Goal: Use online tool/utility

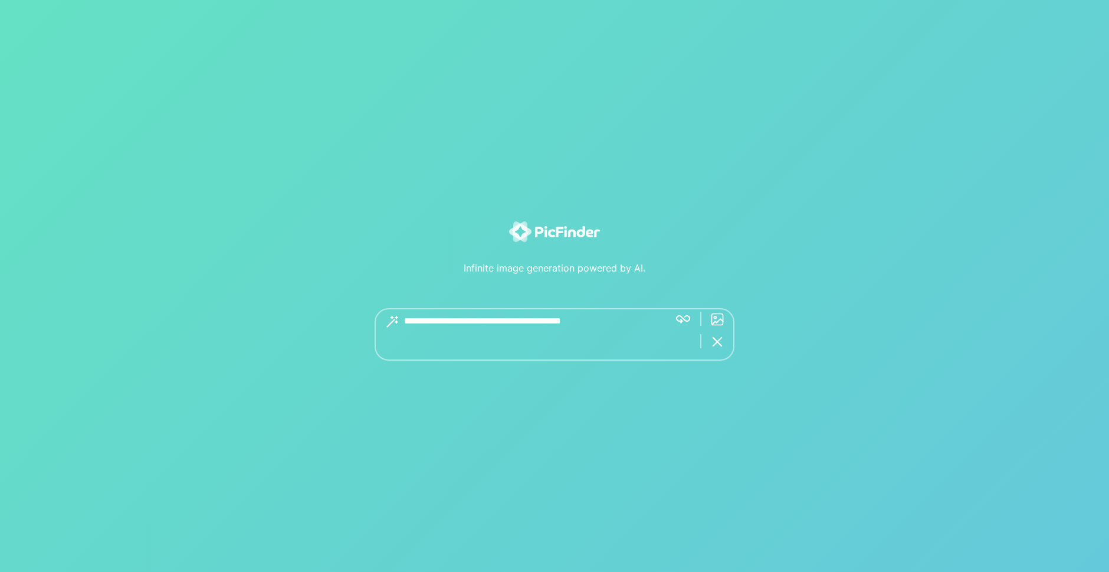
type textarea "**********"
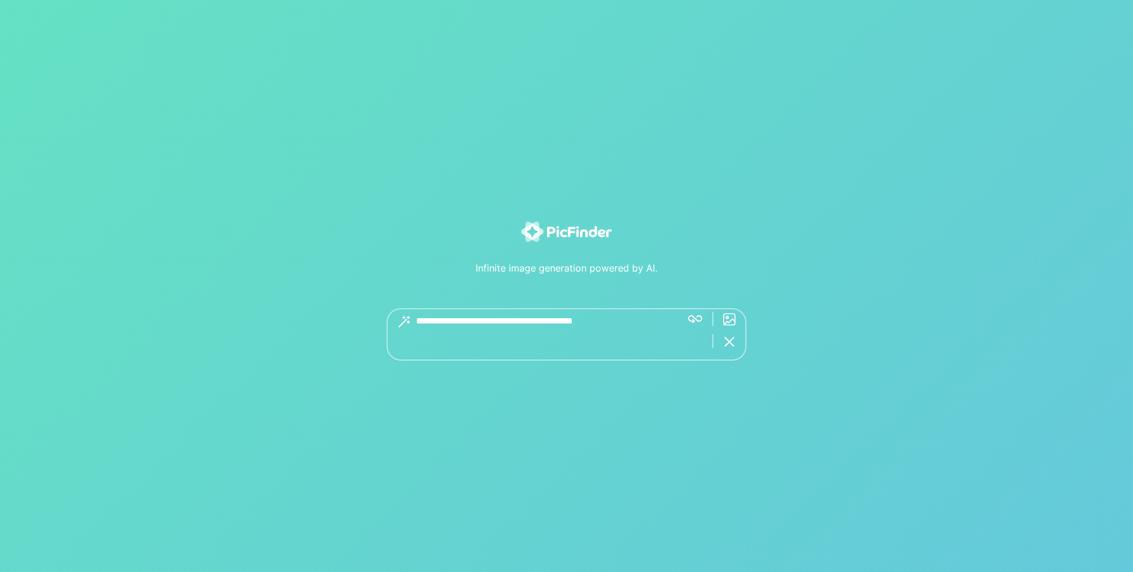
click at [434, 318] on textarea at bounding box center [544, 334] width 256 height 53
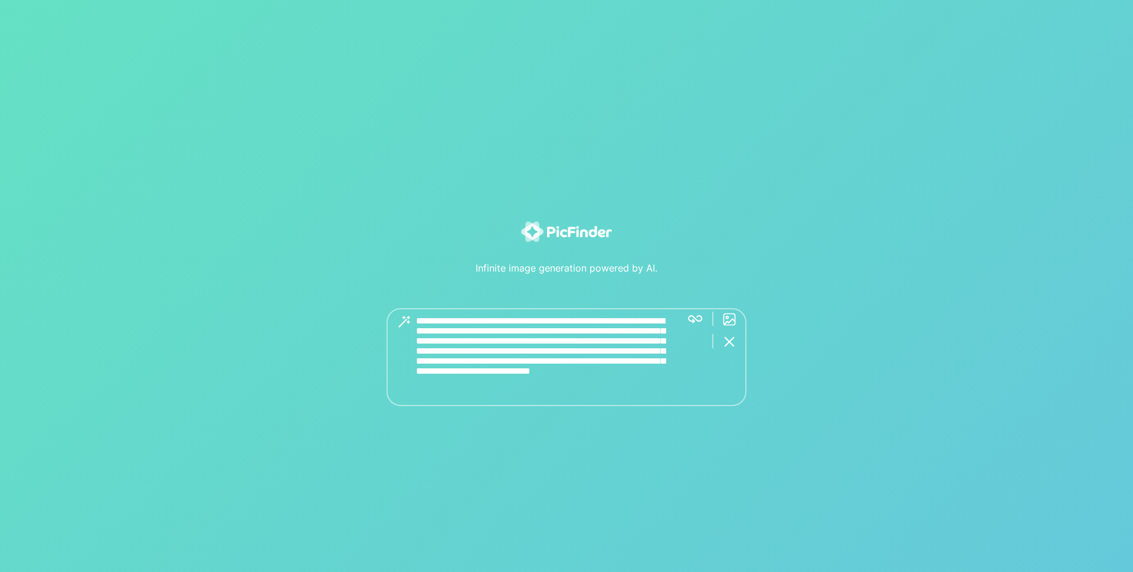
type textarea "**********"
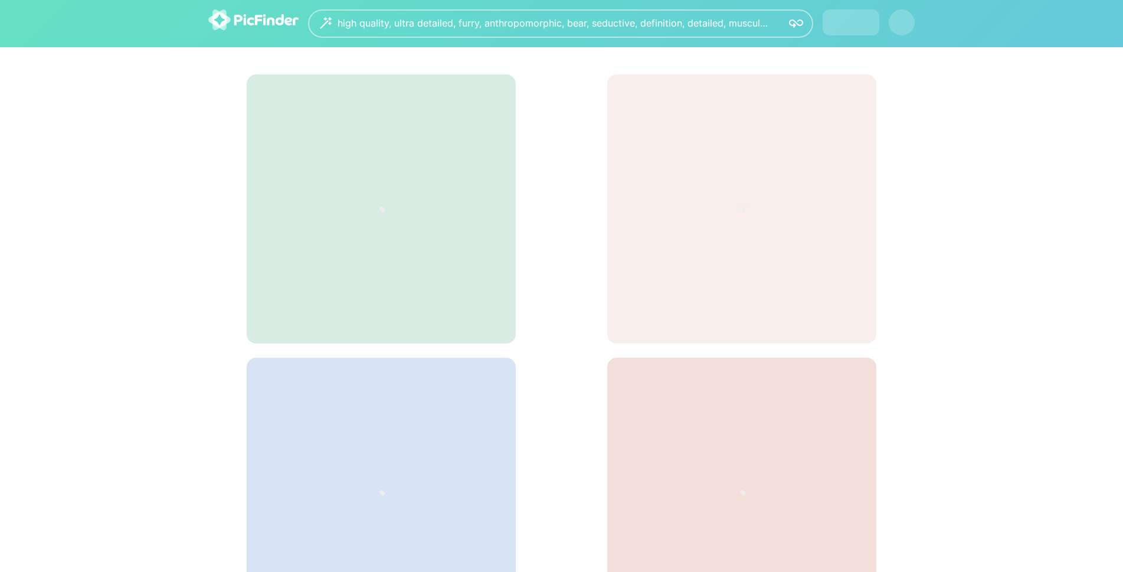
click at [692, 319] on div "**********" at bounding box center [561, 488] width 1123 height 976
